Goal: Task Accomplishment & Management: Manage account settings

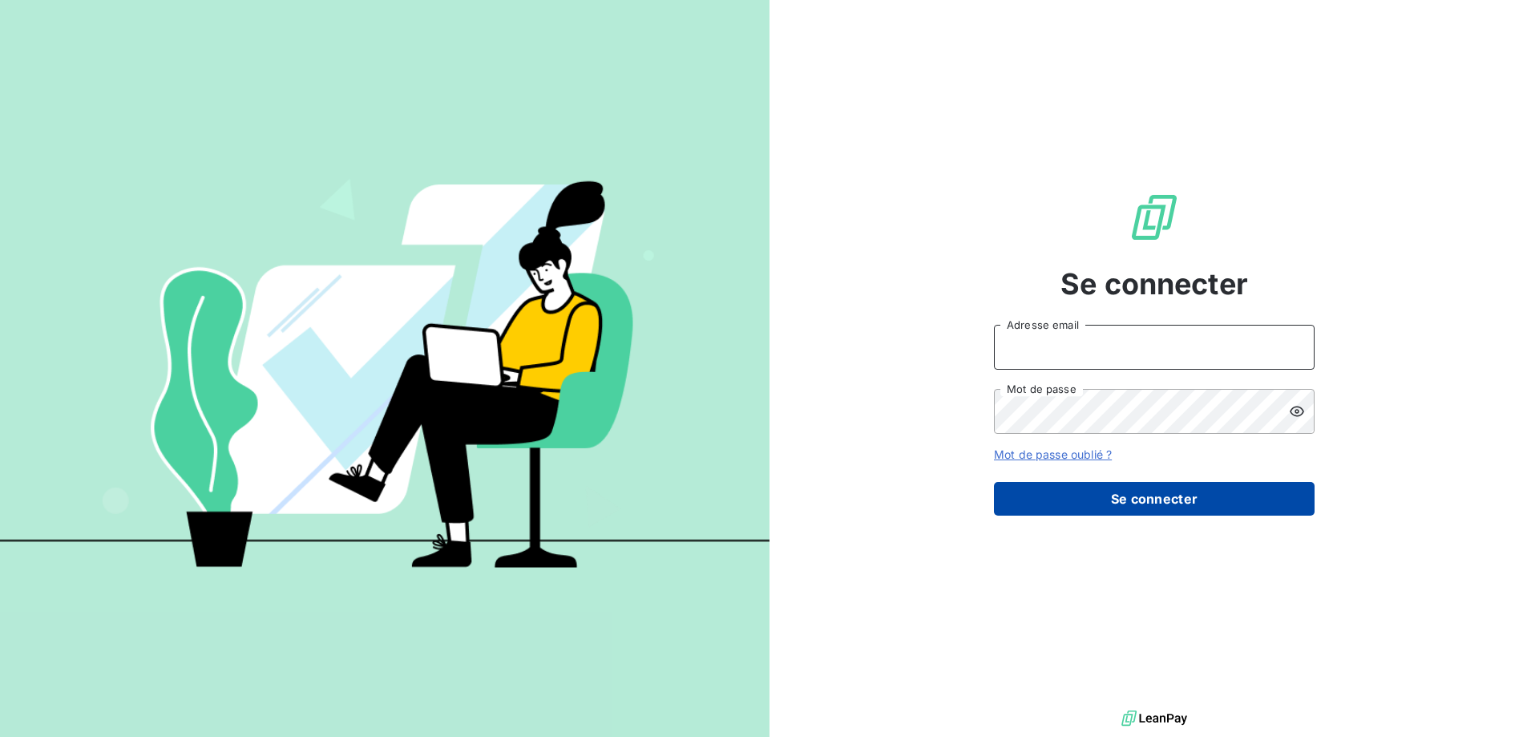
type input "[EMAIL_ADDRESS][DOMAIN_NAME]"
click at [1179, 494] on button "Se connecter" at bounding box center [1154, 499] width 321 height 34
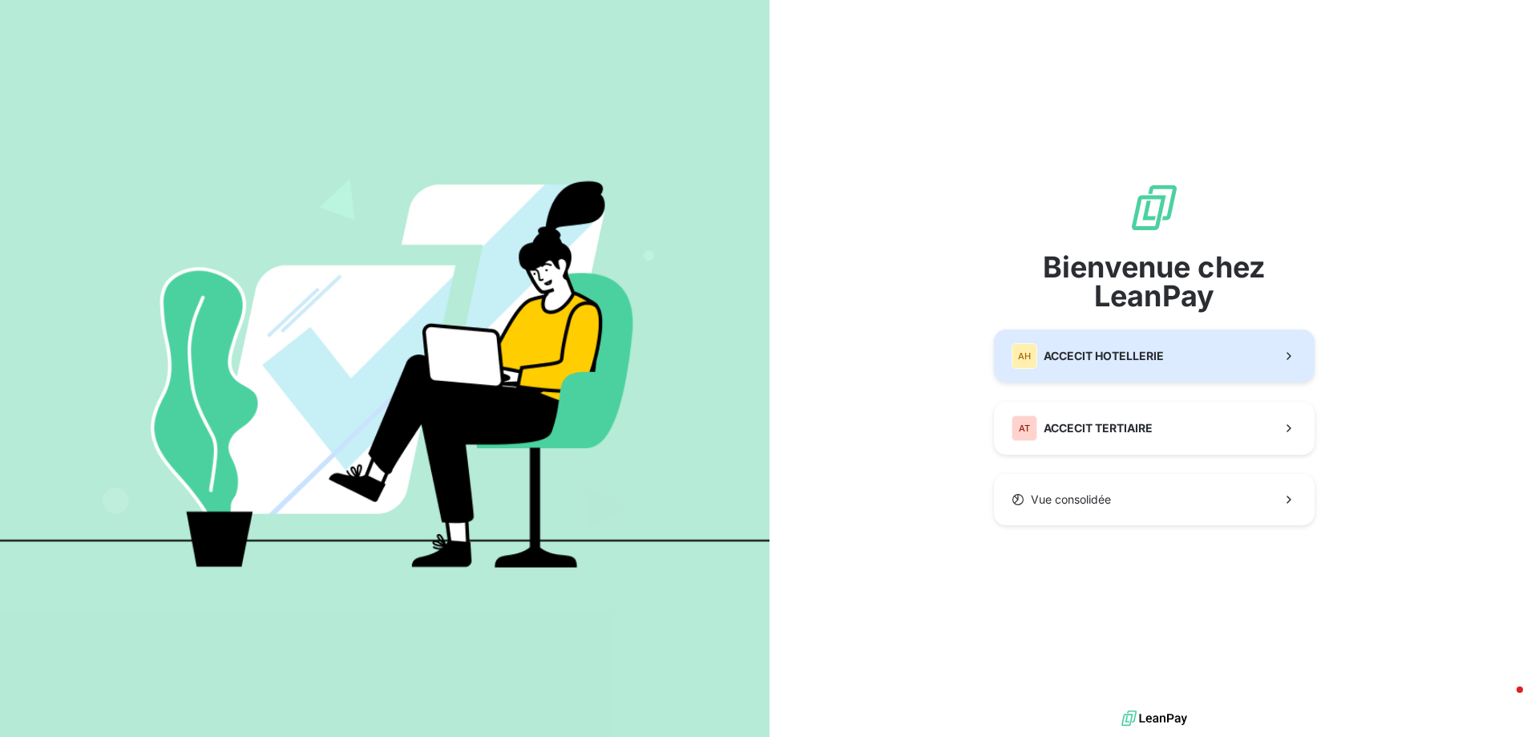
click at [1120, 349] on span "ACCECIT HOTELLERIE" at bounding box center [1104, 356] width 120 height 16
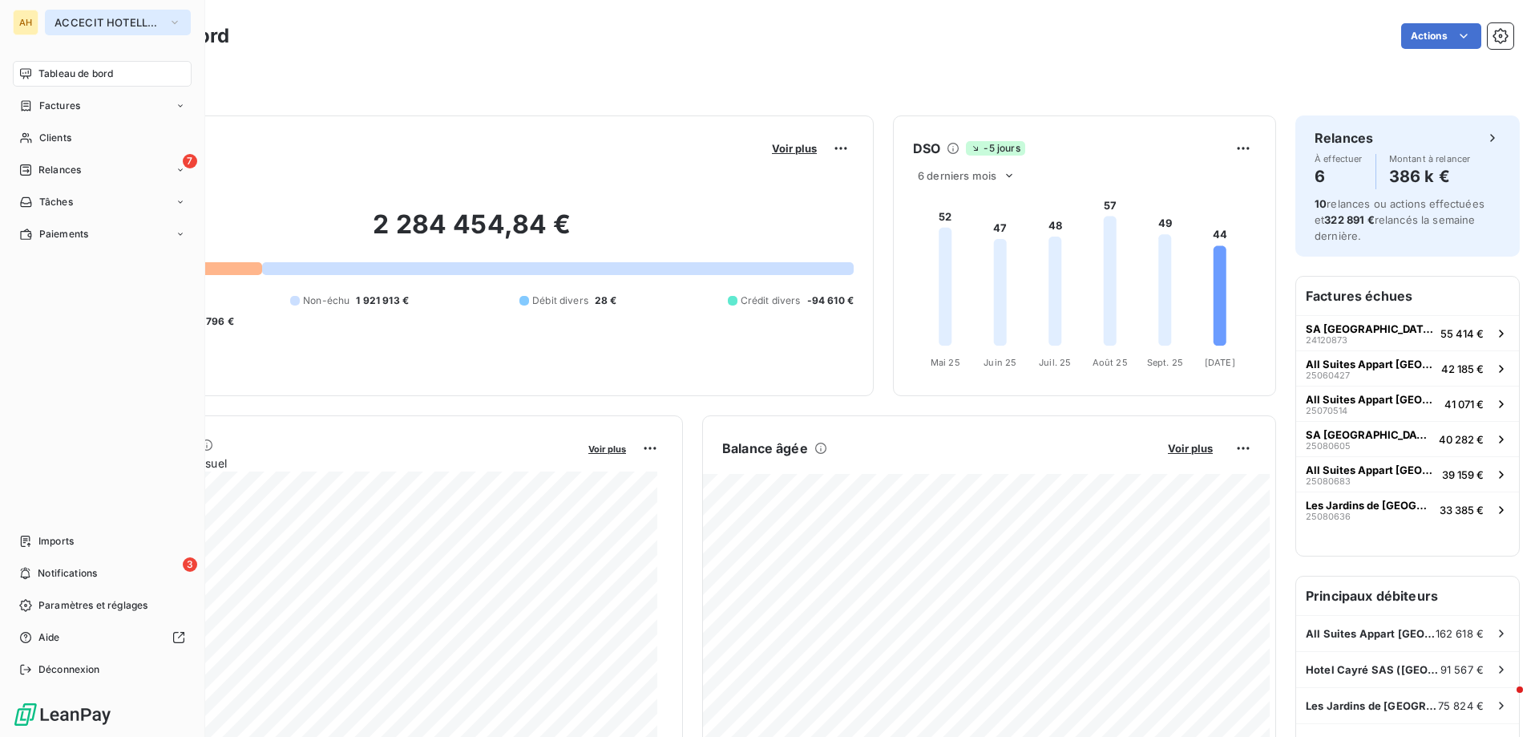
click at [83, 21] on span "ACCECIT HOTELLERIE" at bounding box center [108, 22] width 107 height 13
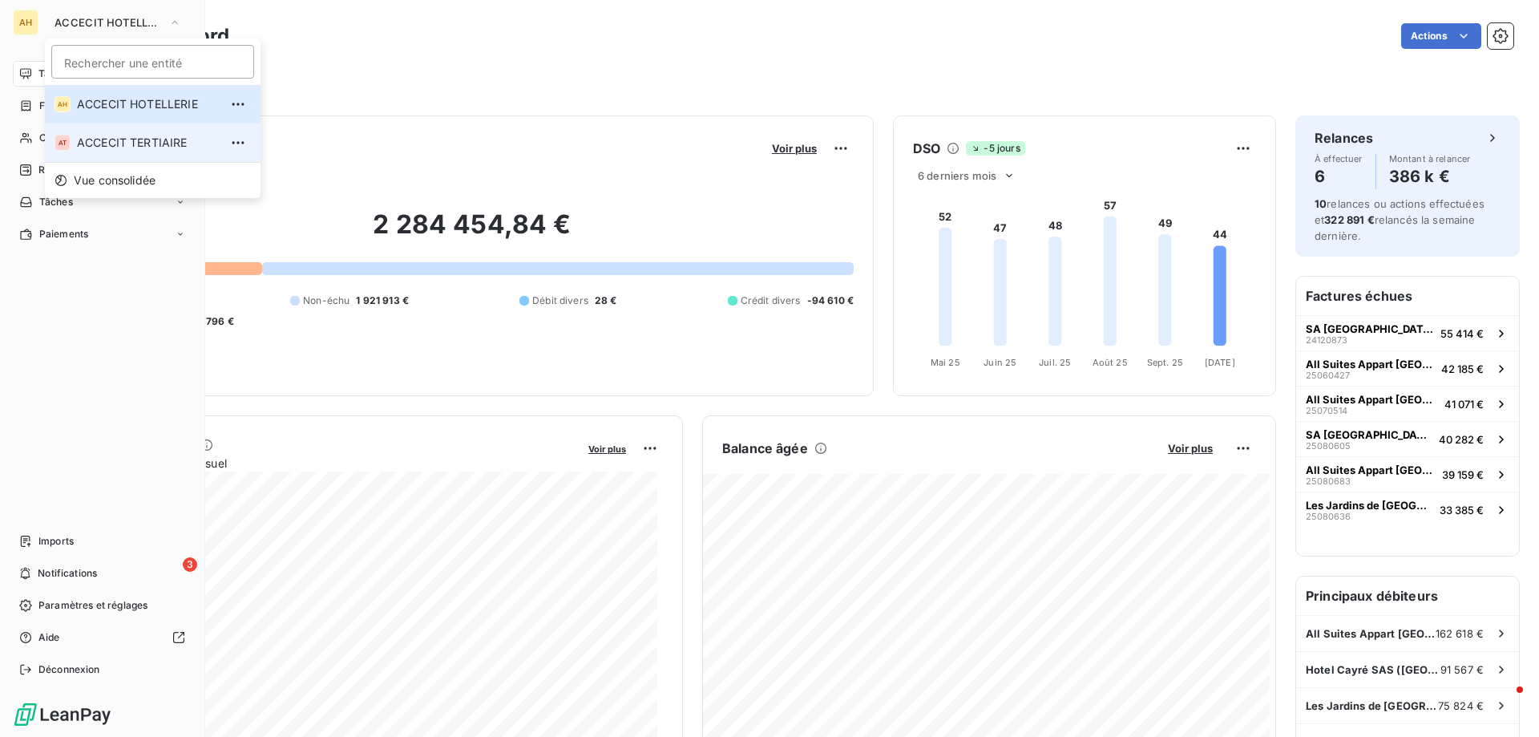
click at [114, 139] on span "ACCECIT TERTIAIRE" at bounding box center [148, 143] width 142 height 16
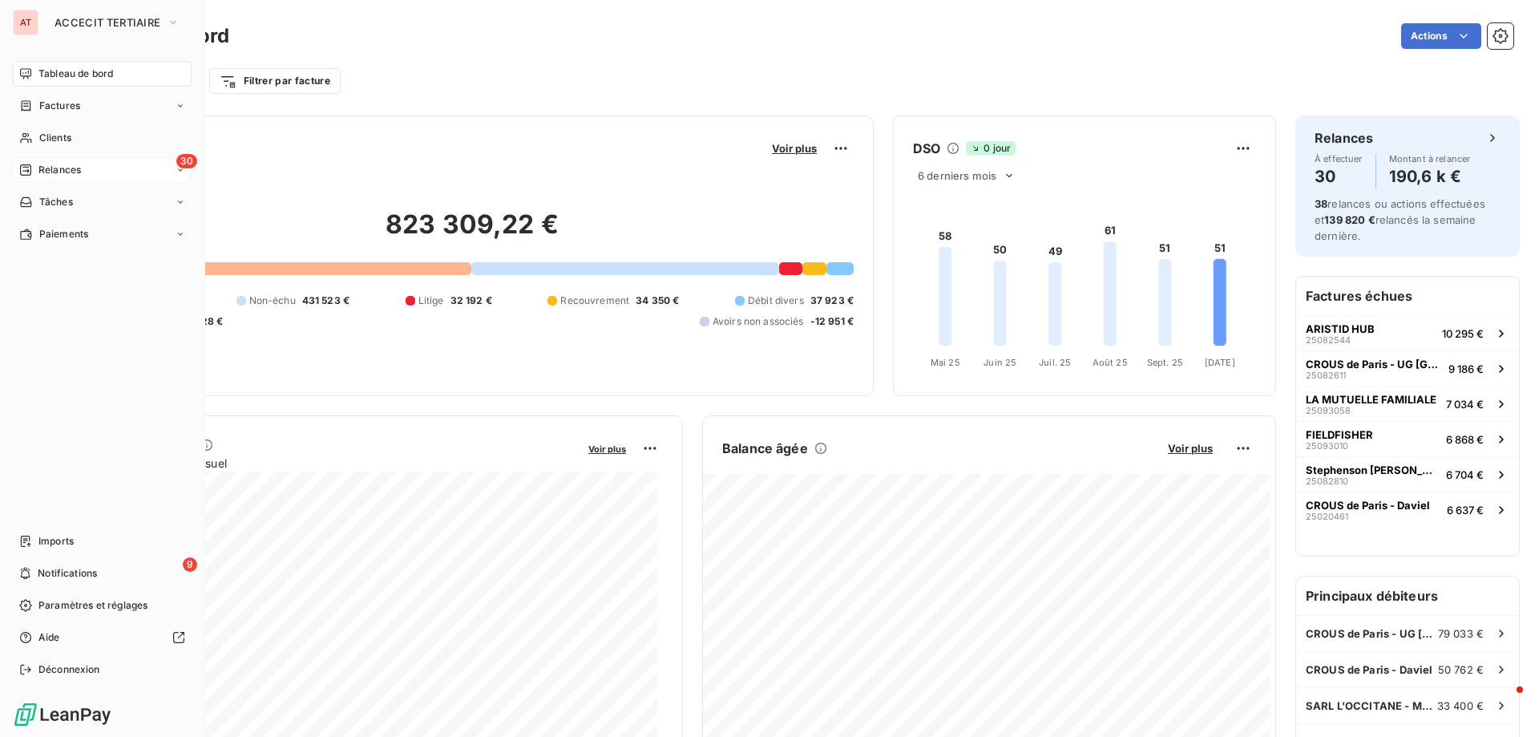
click at [36, 170] on div "Relances" at bounding box center [50, 170] width 62 height 14
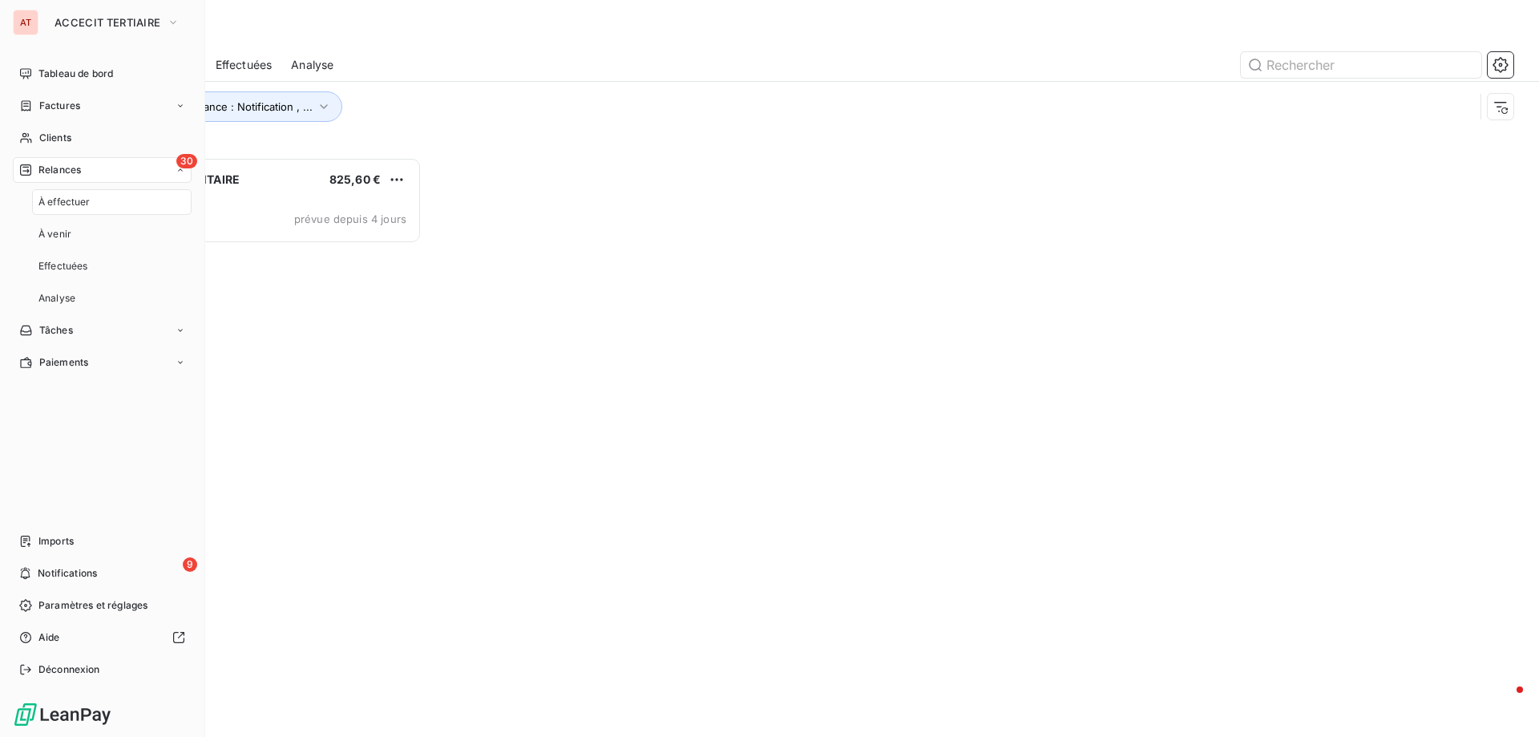
scroll to position [567, 333]
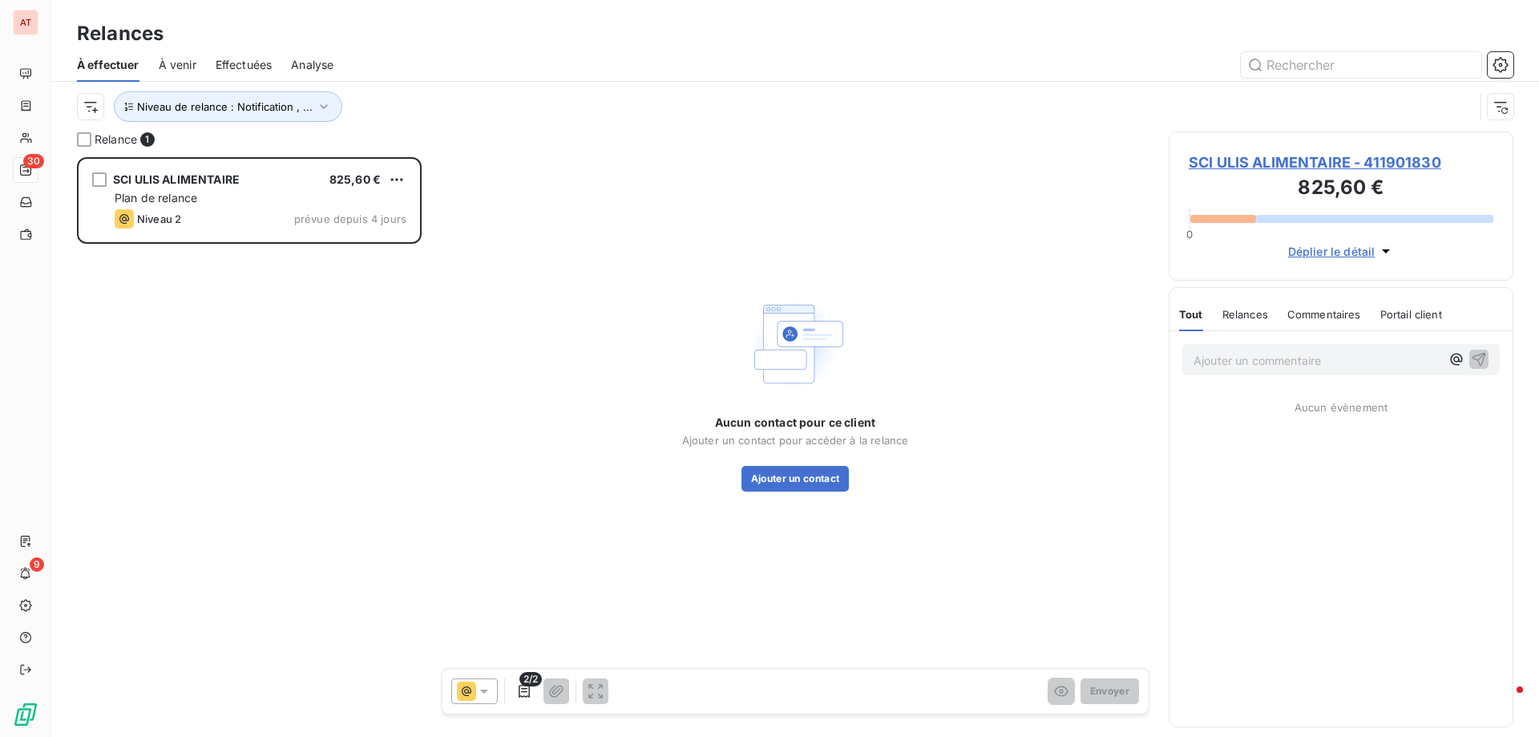
click at [529, 46] on div "Relances" at bounding box center [795, 33] width 1488 height 29
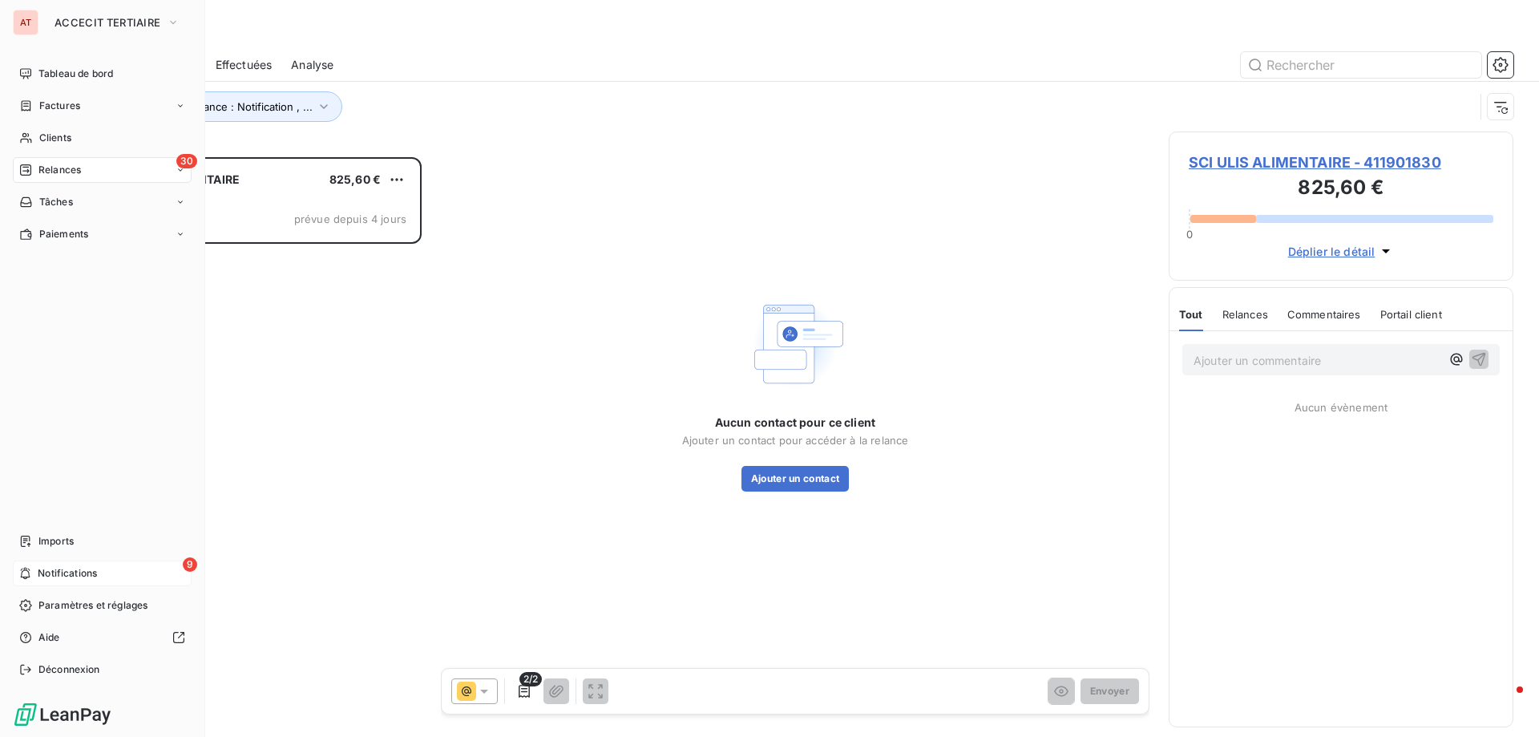
click at [76, 576] on span "Notifications" at bounding box center [67, 573] width 59 height 14
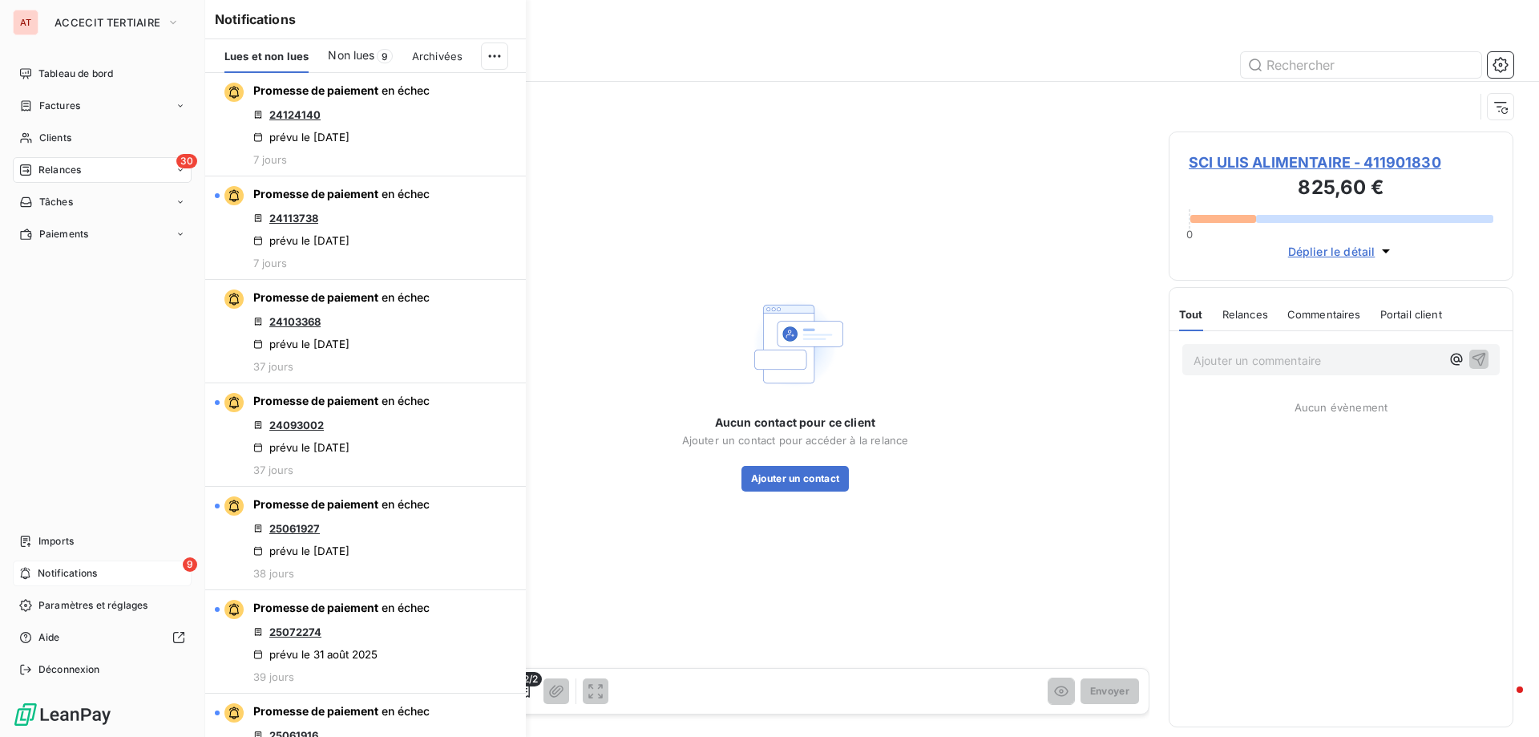
click at [143, 570] on div "9 Notifications" at bounding box center [102, 573] width 179 height 26
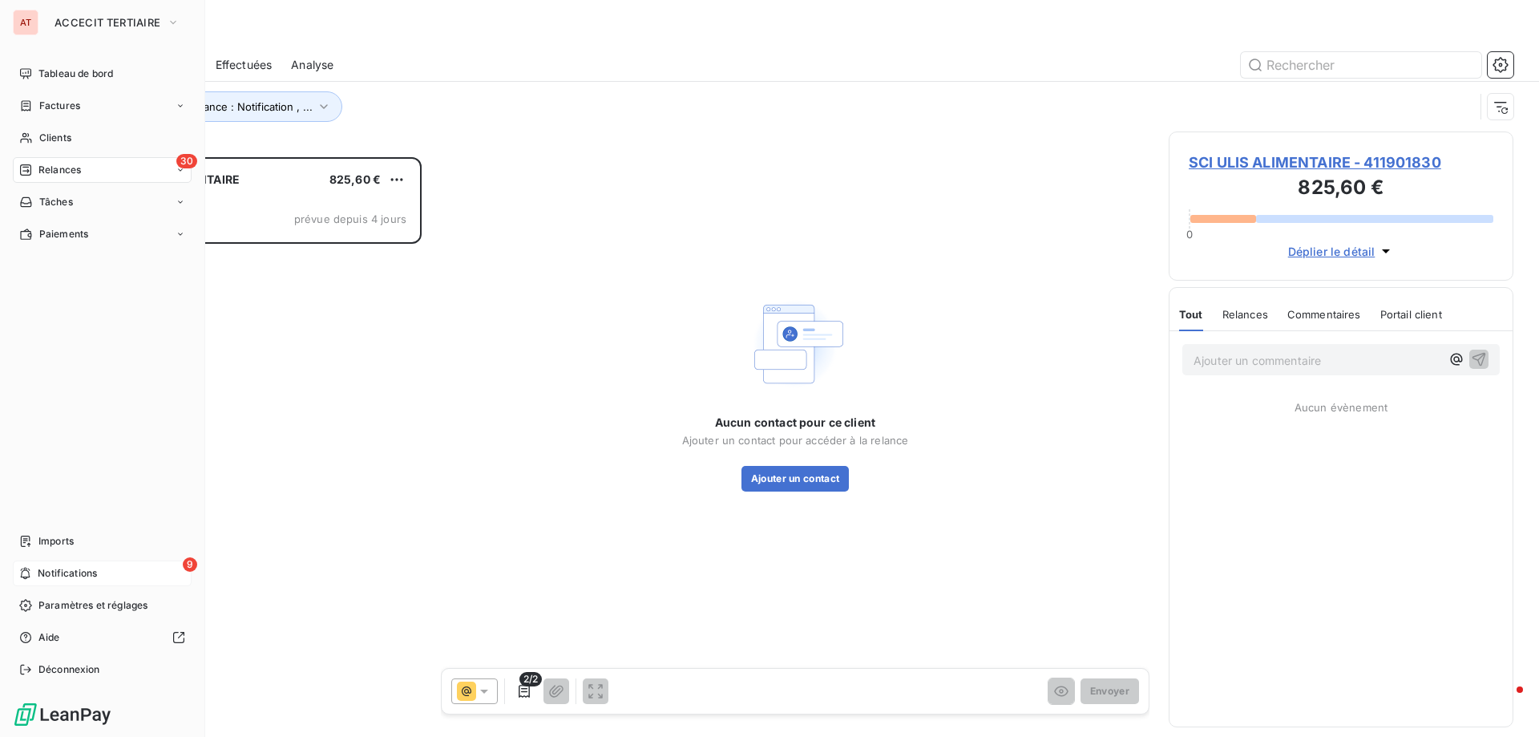
click at [143, 570] on div "9 Notifications" at bounding box center [102, 573] width 179 height 26
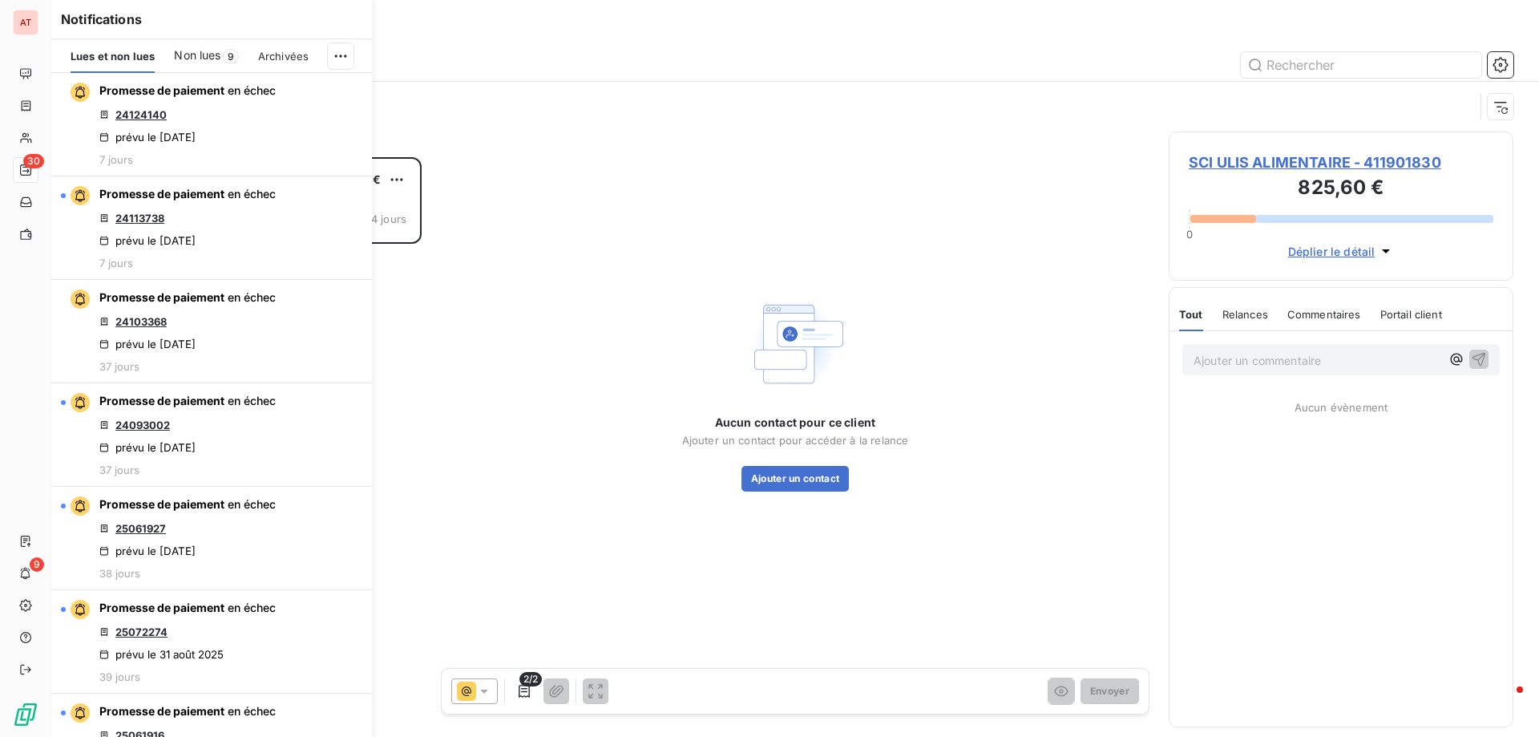
click at [196, 52] on span "Non lues" at bounding box center [197, 55] width 46 height 16
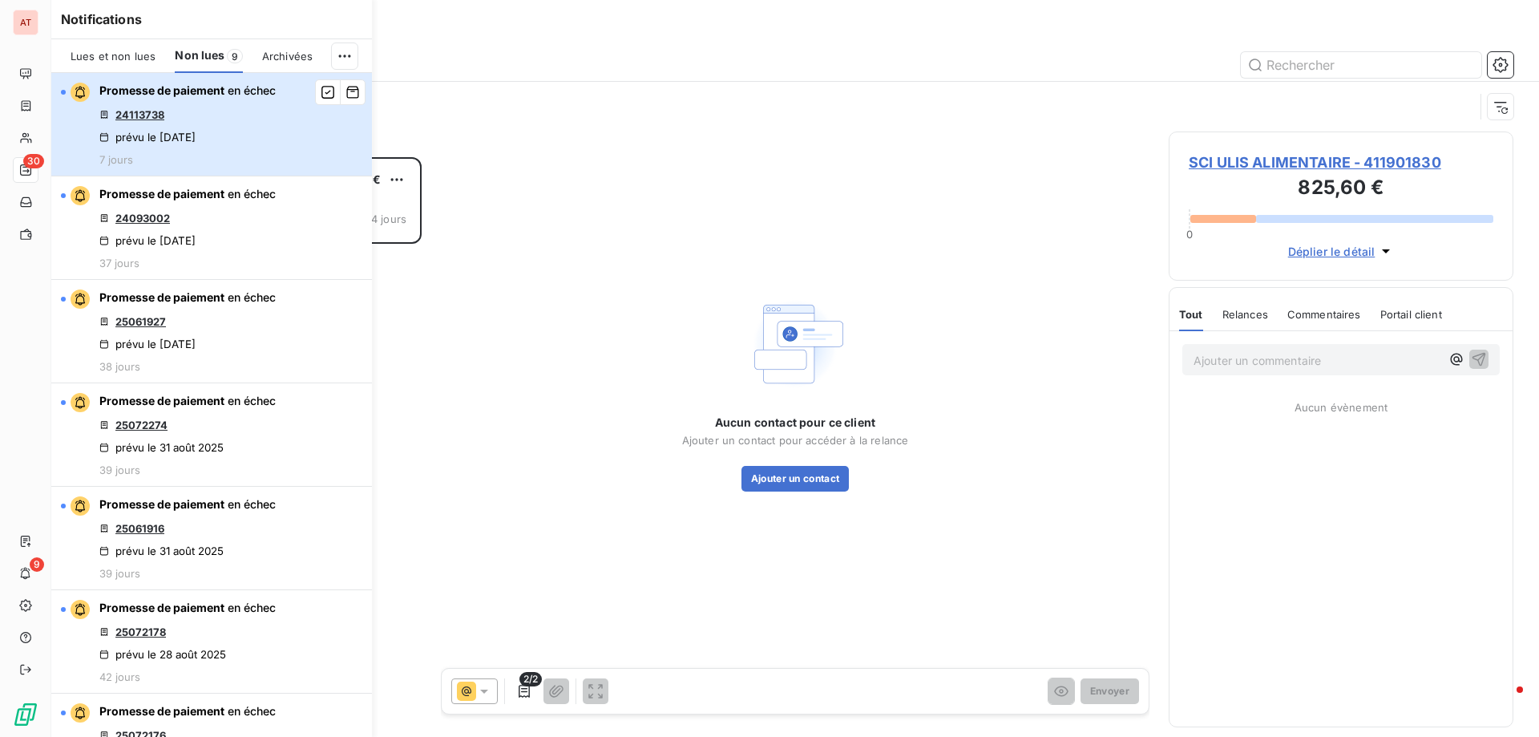
click at [238, 120] on div "Promesse de paiement en échec 24113738 prévu le [DATE] 7 jours" at bounding box center [187, 124] width 176 height 83
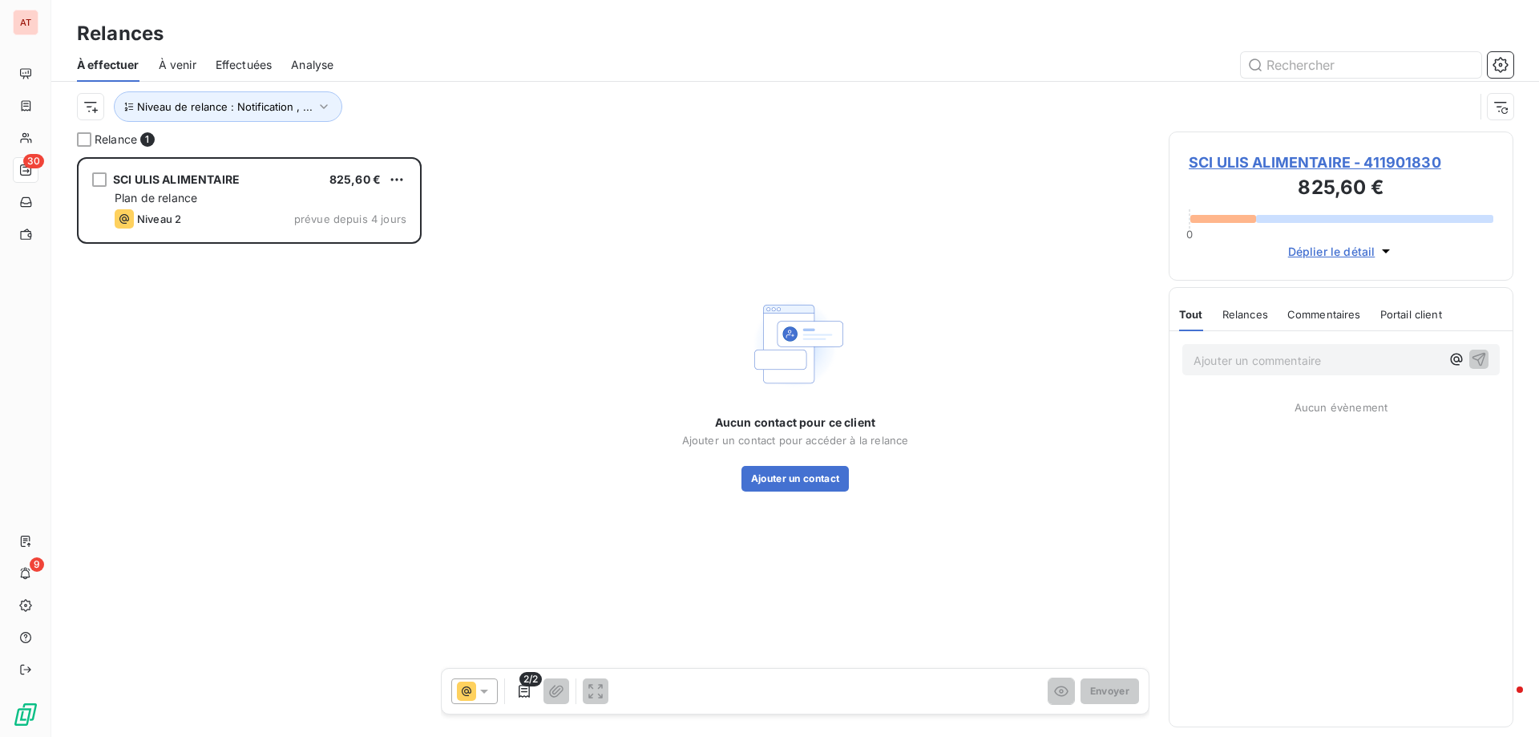
scroll to position [567, 333]
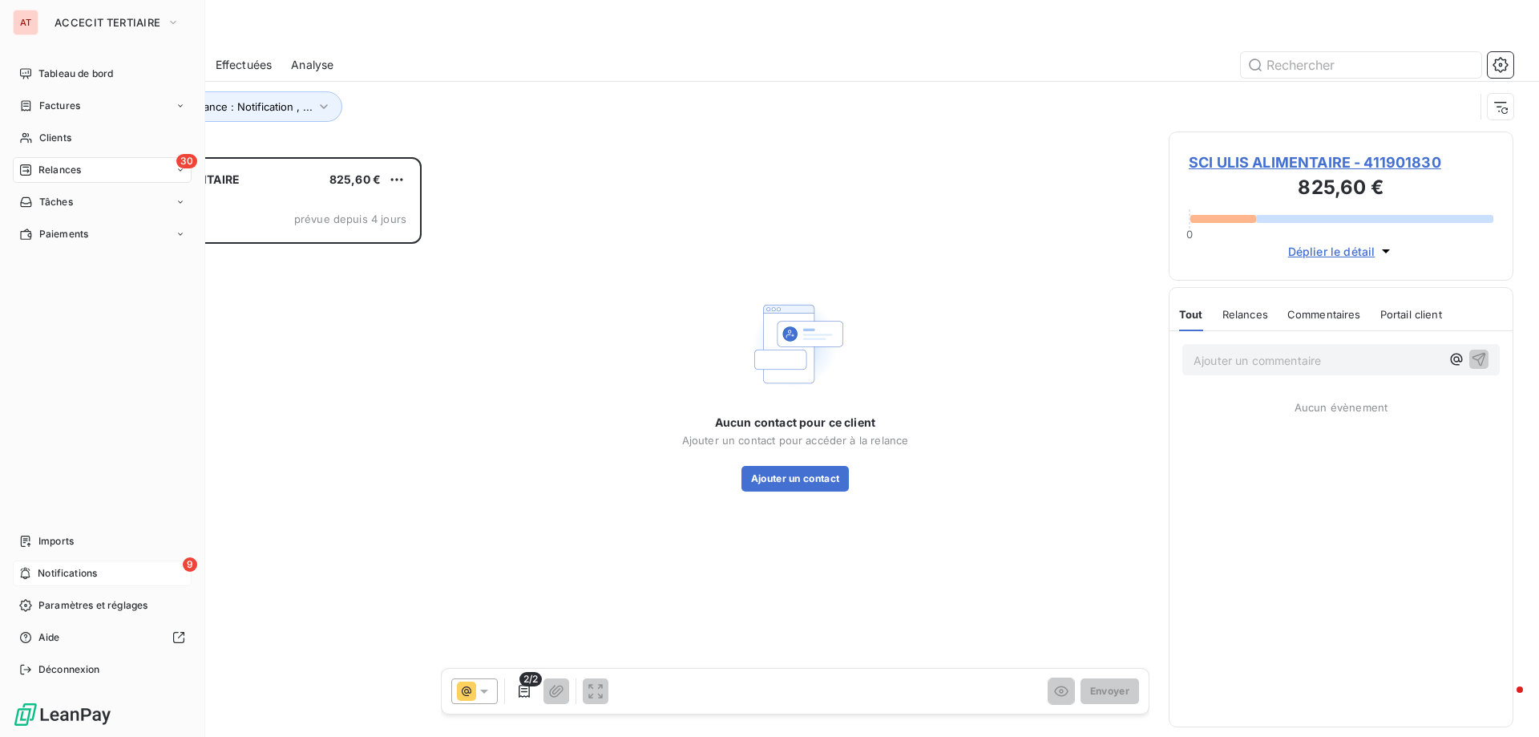
click at [83, 572] on span "Notifications" at bounding box center [67, 573] width 59 height 14
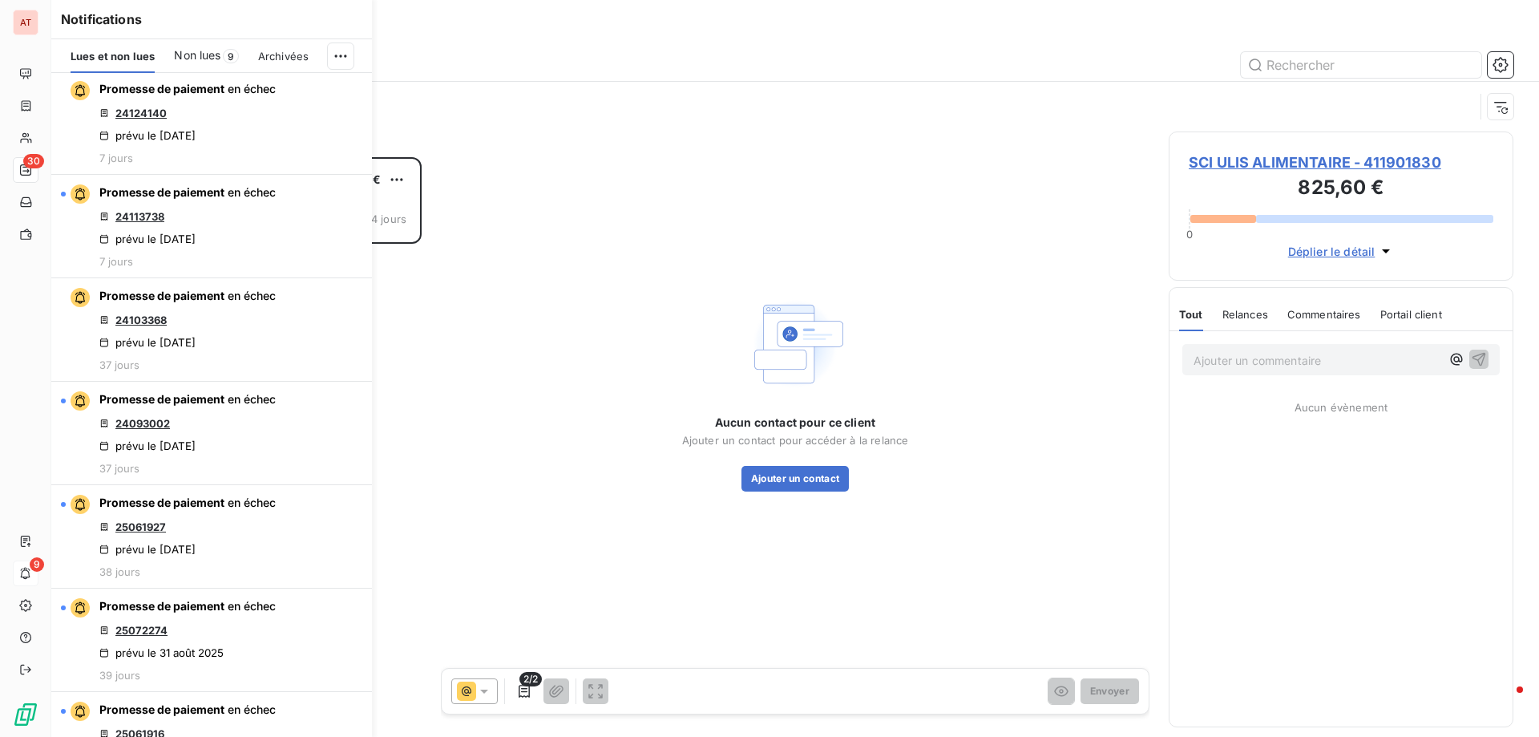
scroll to position [0, 0]
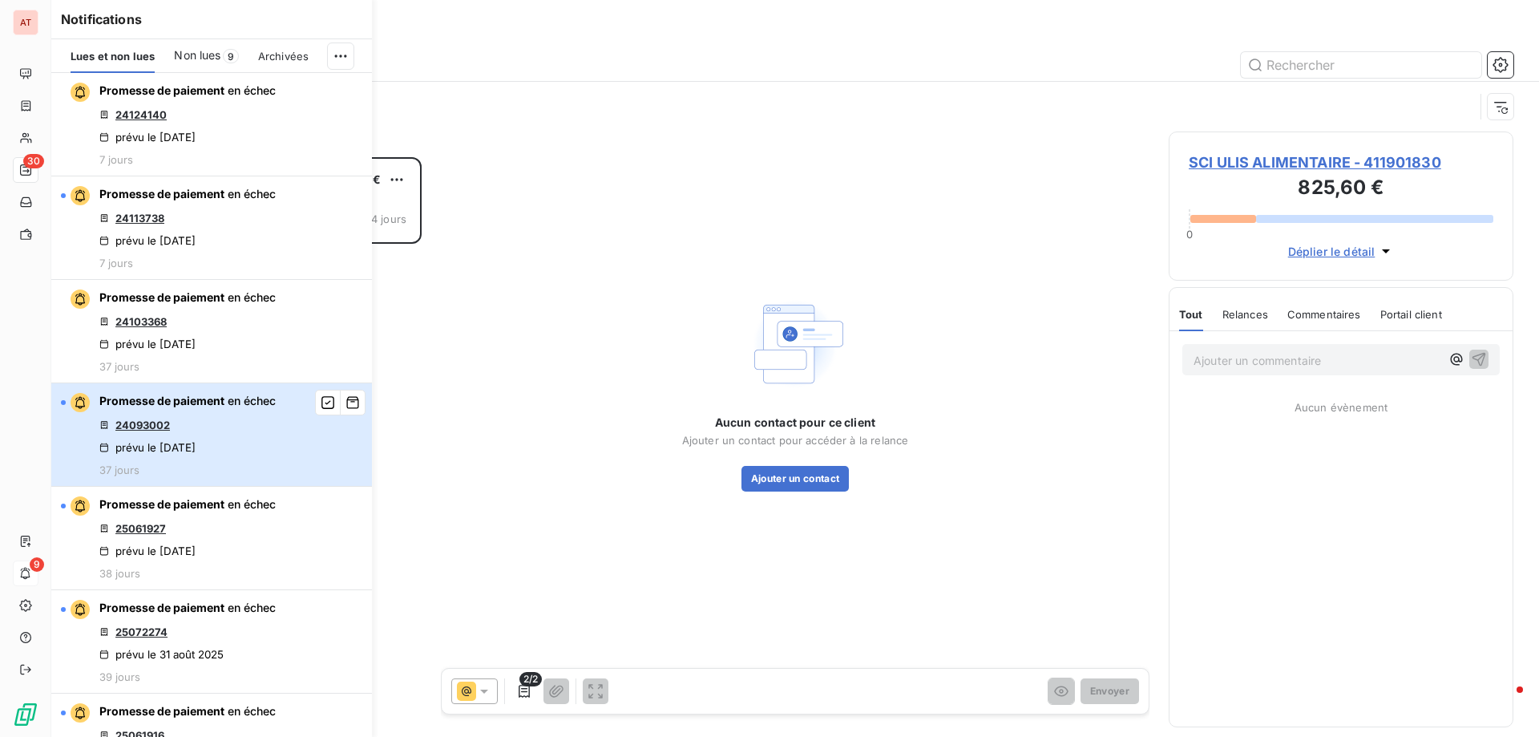
click at [214, 423] on div "Promesse de paiement en échec 24093002 prévu le [DATE] 37 jours" at bounding box center [187, 434] width 176 height 83
